Goal: Information Seeking & Learning: Learn about a topic

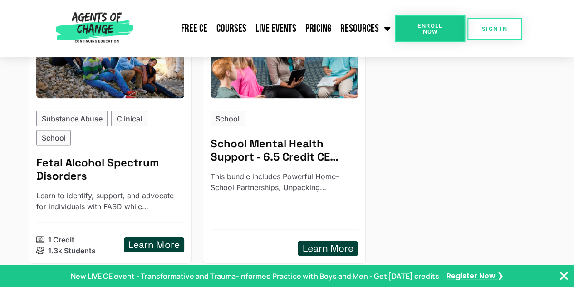
scroll to position [935, 0]
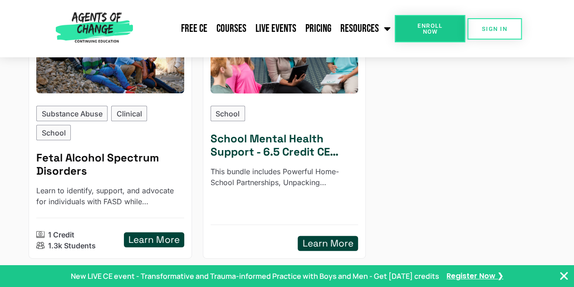
click at [332, 238] on h5 "Learn More" at bounding box center [328, 243] width 51 height 11
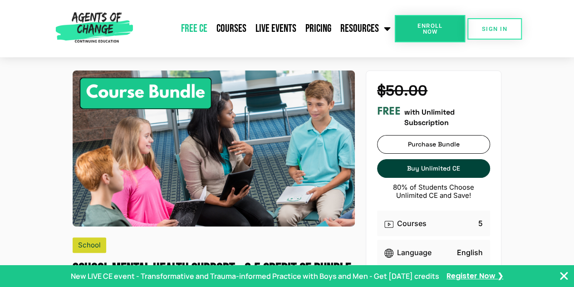
click at [195, 31] on link "Free CE" at bounding box center [194, 28] width 35 height 23
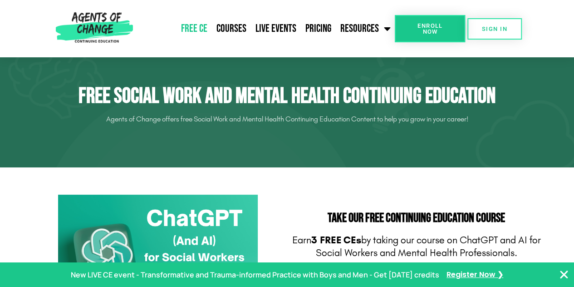
scroll to position [120, 0]
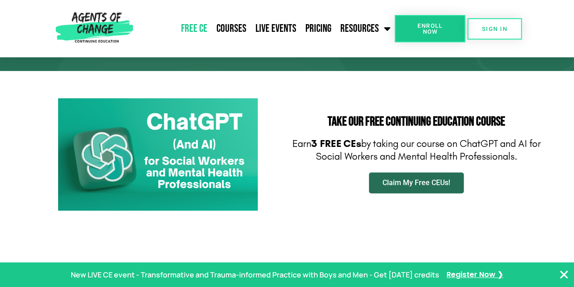
click at [420, 184] on span "Claim My Free CEUs!" at bounding box center [417, 182] width 68 height 7
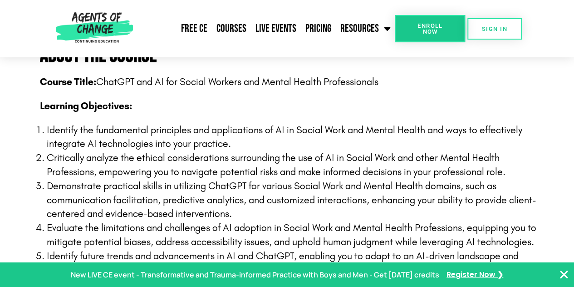
scroll to position [220, 0]
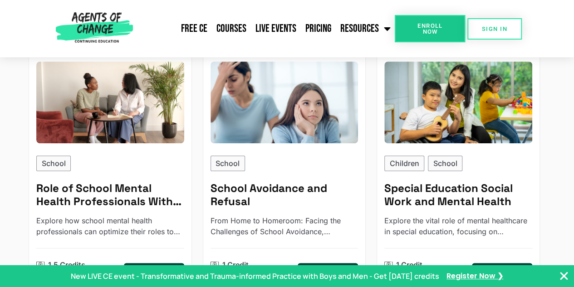
scroll to position [387, 0]
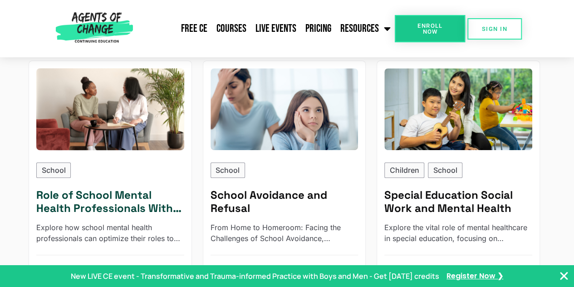
click at [121, 92] on img at bounding box center [110, 109] width 163 height 90
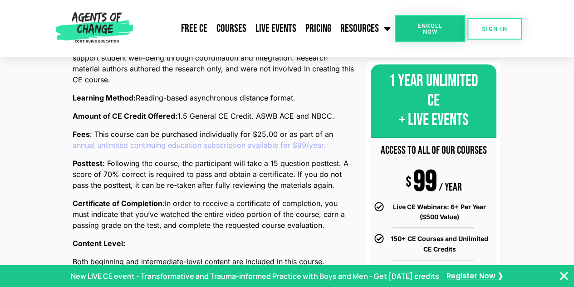
scroll to position [327, 0]
